Goal: Go to known website: Access a specific website the user already knows

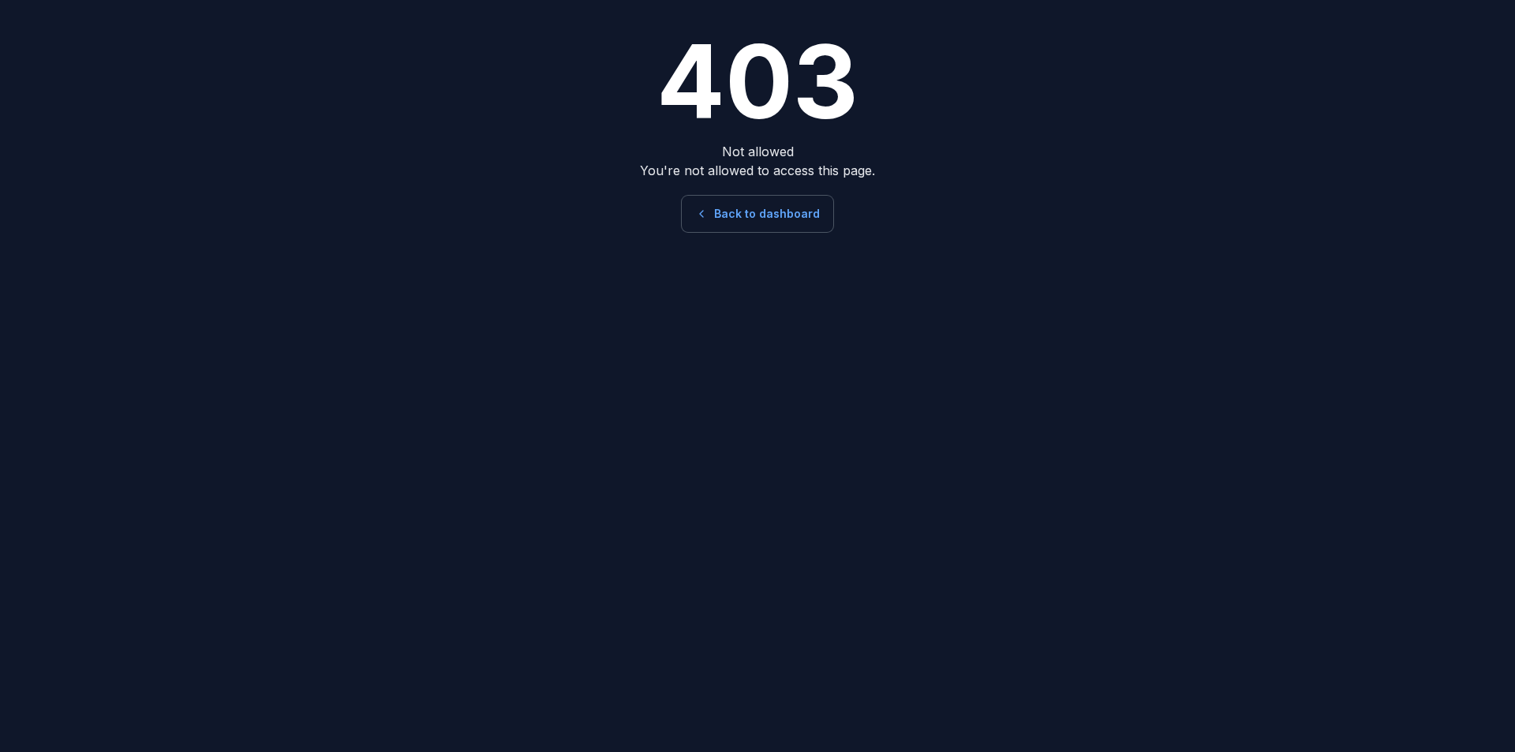
click at [790, 218] on link "Back to dashboard" at bounding box center [758, 214] width 152 height 36
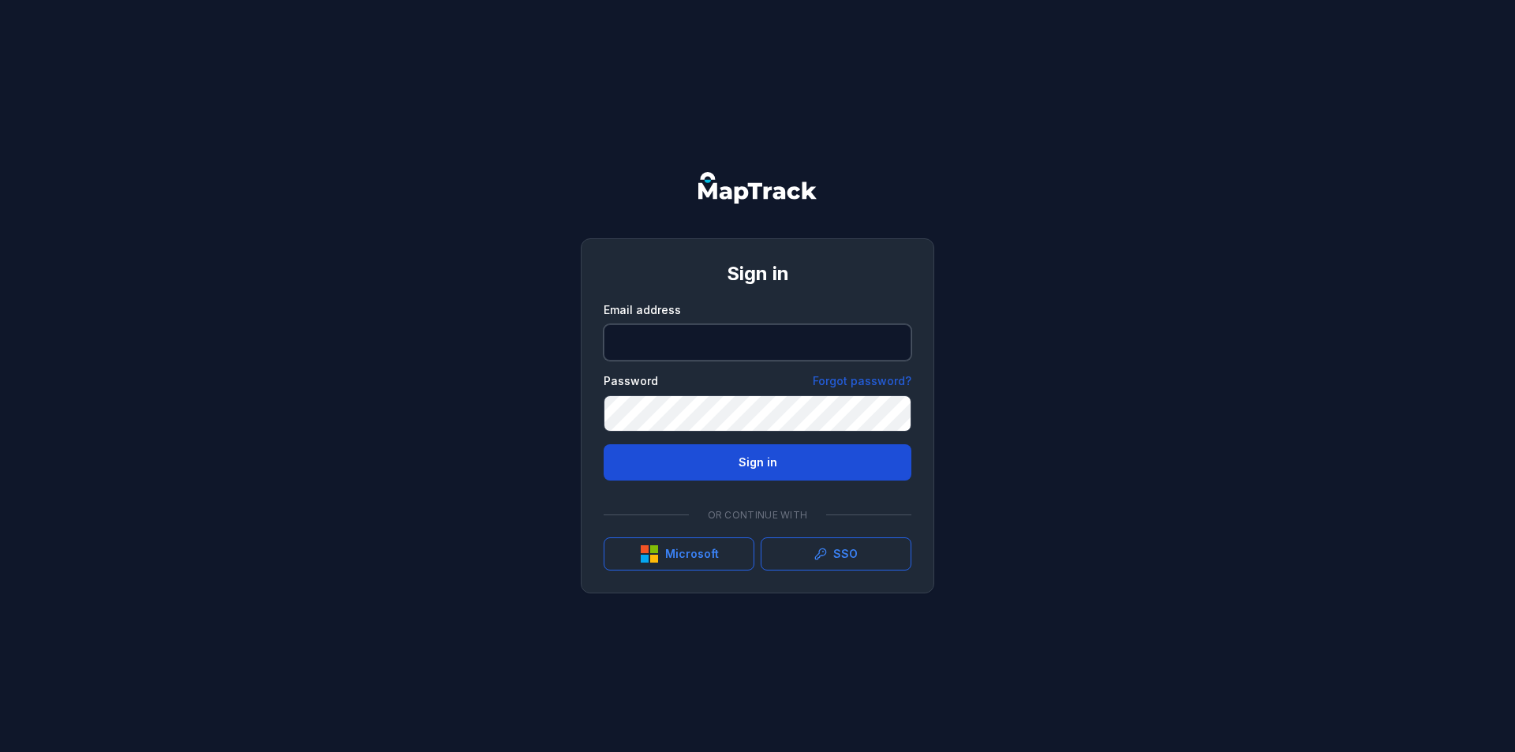
type input "**********"
click at [744, 454] on button "Sign in" at bounding box center [758, 462] width 308 height 36
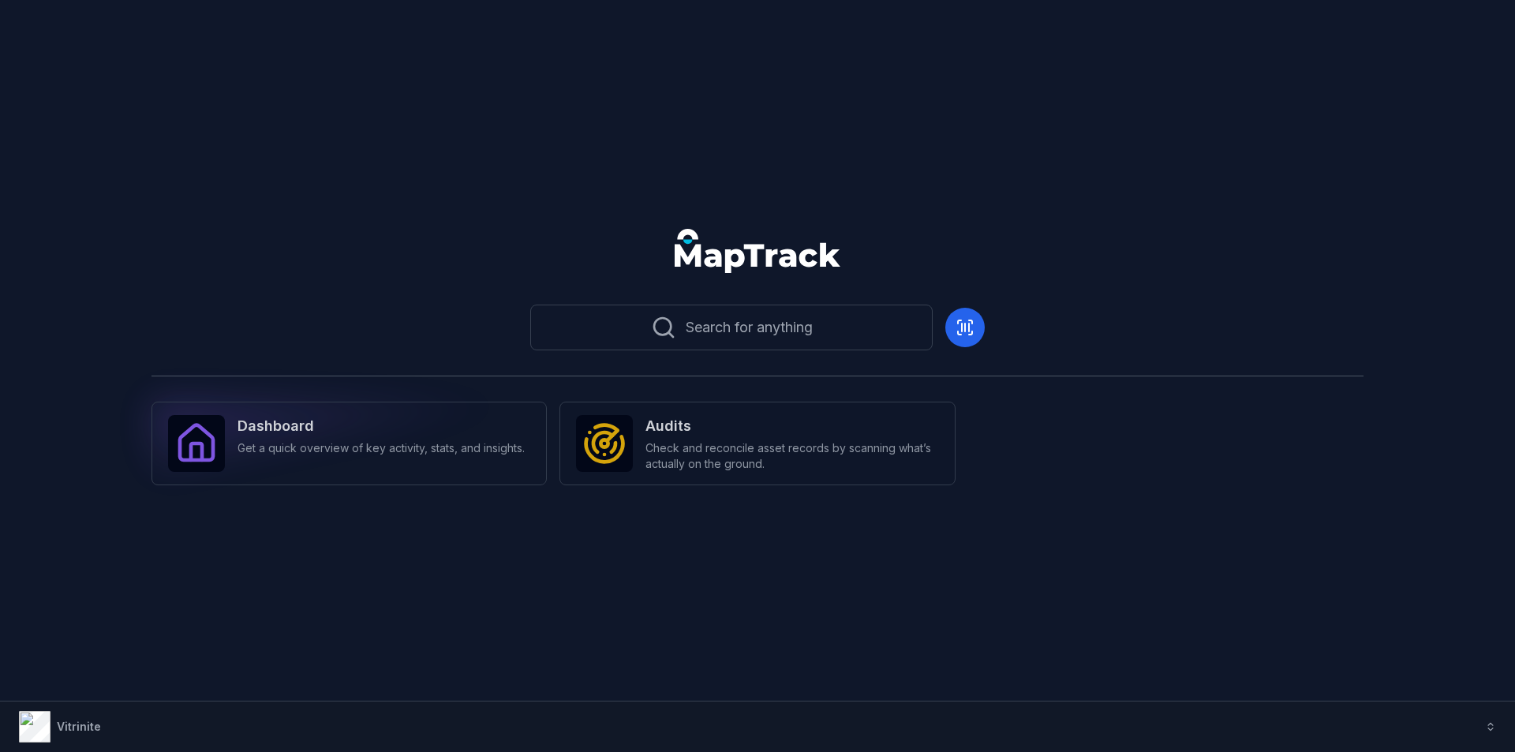
click at [373, 425] on strong "Dashboard" at bounding box center [381, 426] width 287 height 22
